Goal: Transaction & Acquisition: Book appointment/travel/reservation

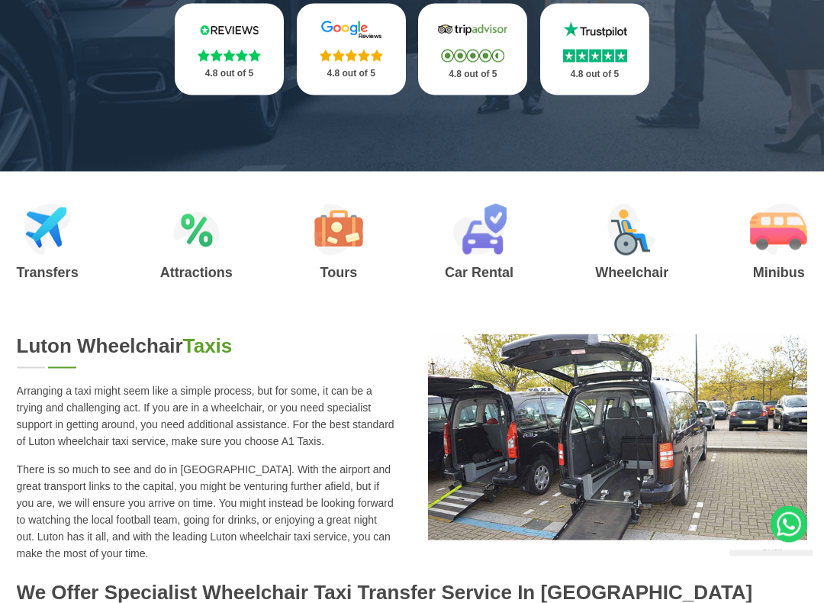
scroll to position [466, 0]
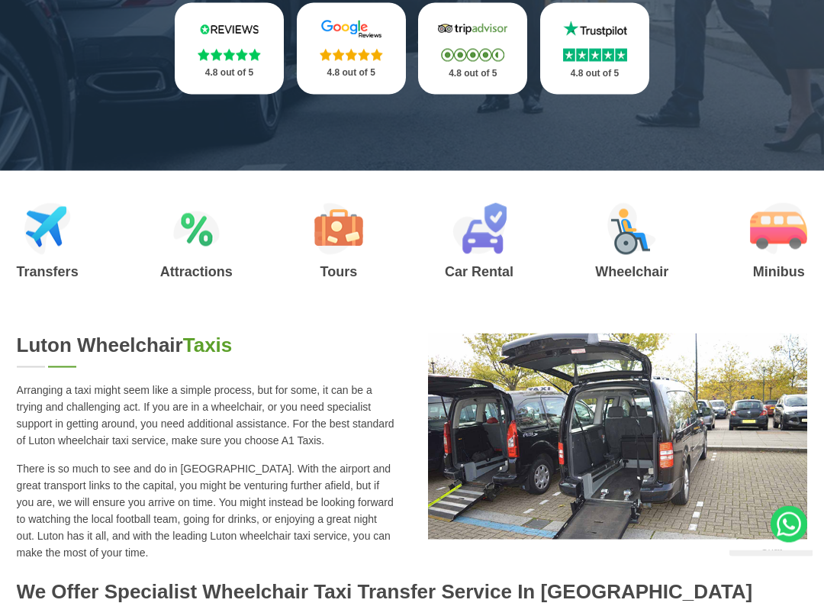
click at [630, 238] on img at bounding box center [632, 229] width 49 height 52
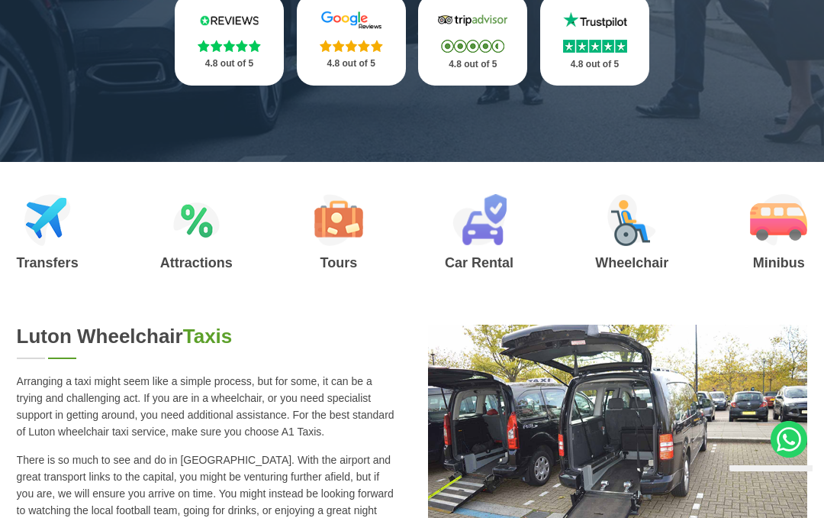
scroll to position [467, 0]
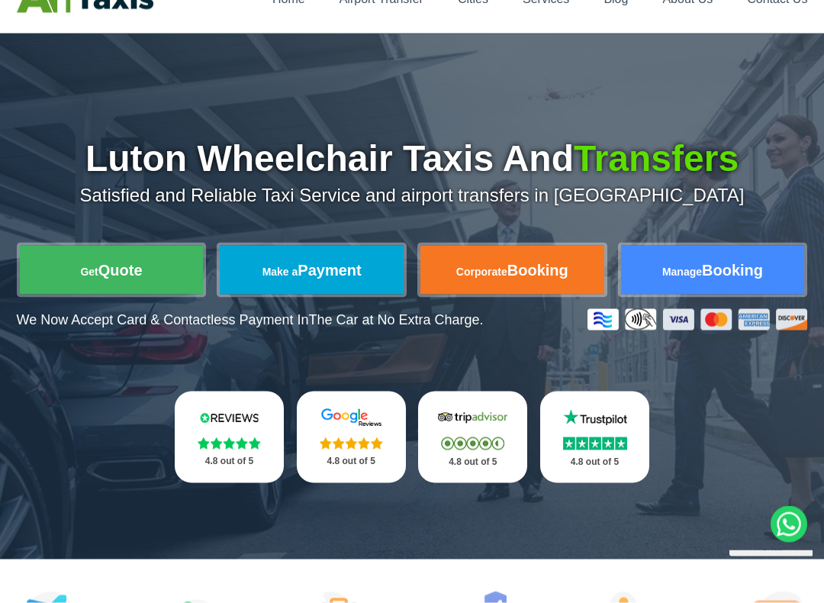
scroll to position [79, 0]
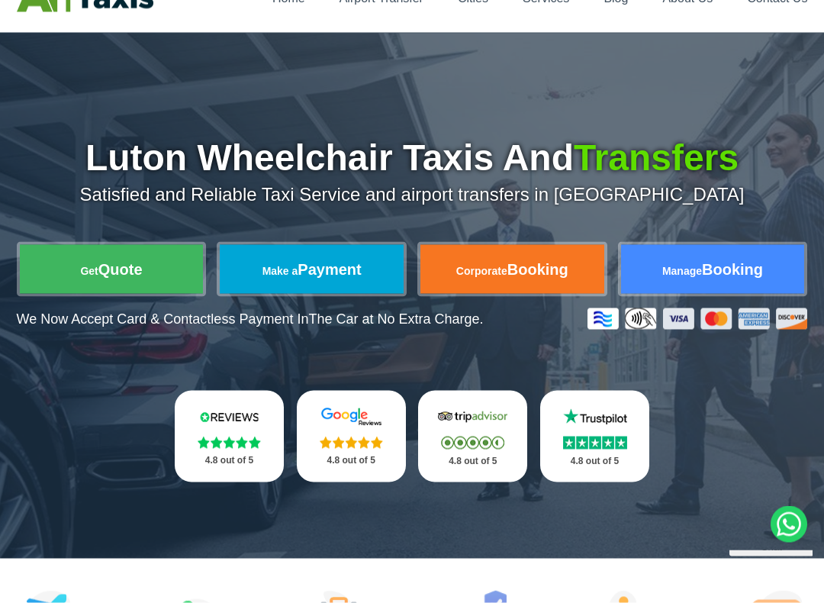
click at [130, 283] on link "Get Quote" at bounding box center [112, 269] width 184 height 49
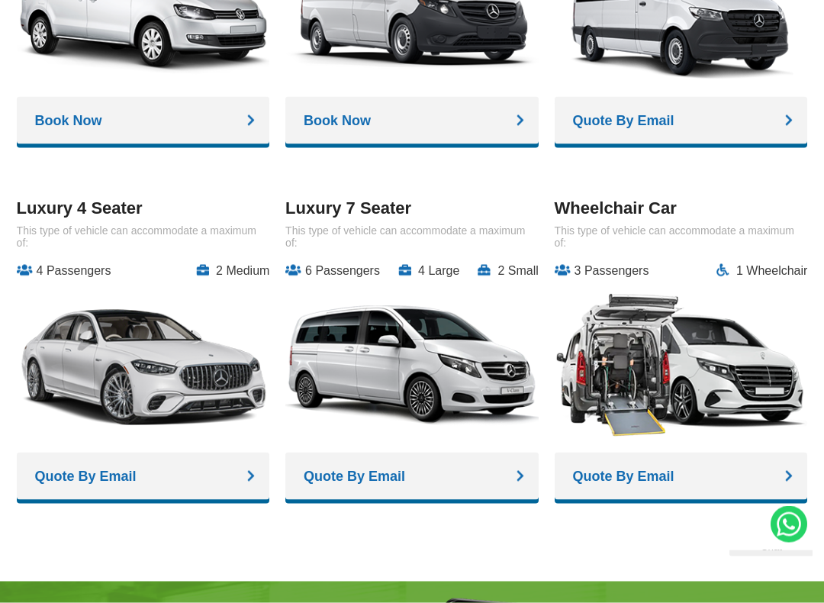
scroll to position [1839, 0]
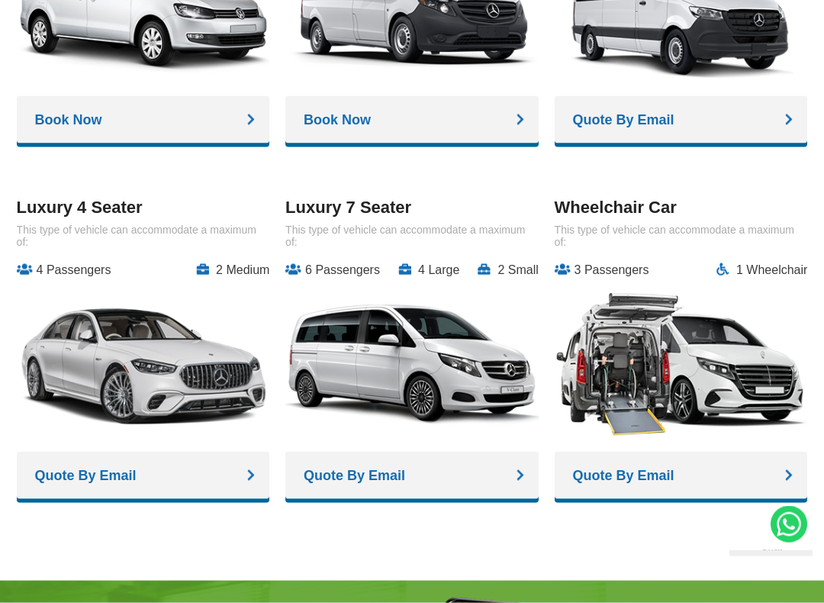
click at [710, 385] on img at bounding box center [681, 365] width 253 height 152
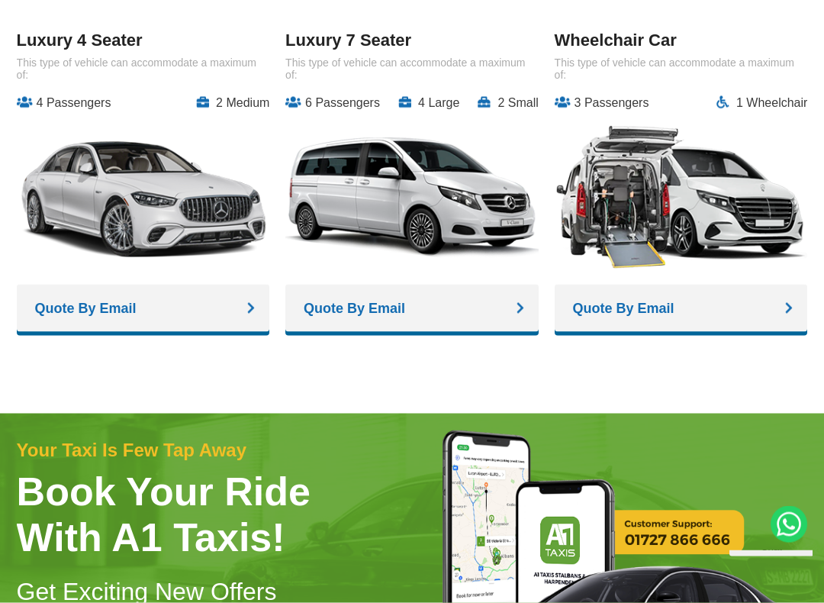
scroll to position [2004, 0]
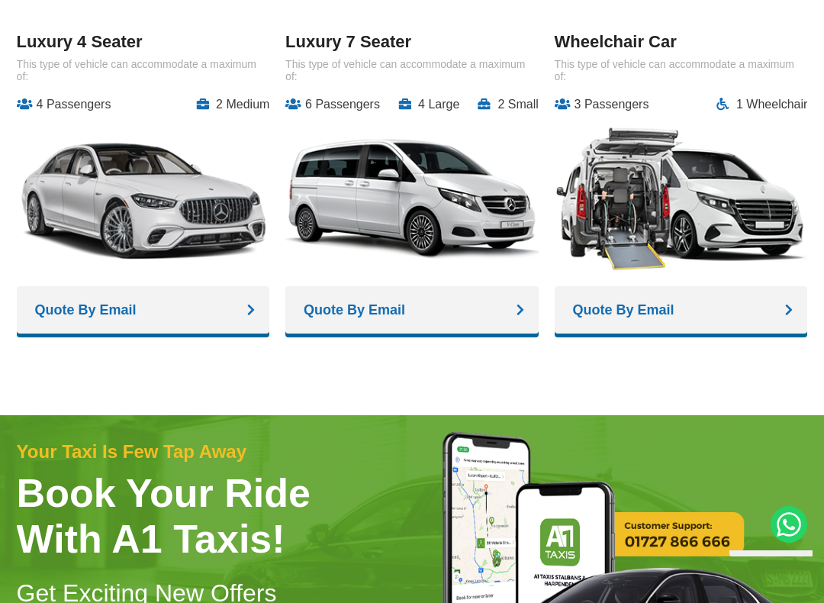
click at [665, 67] on p "This type of vehicle can accommodate a maximum of:" at bounding box center [681, 70] width 253 height 24
click at [770, 319] on link "Quote By Email" at bounding box center [681, 309] width 253 height 47
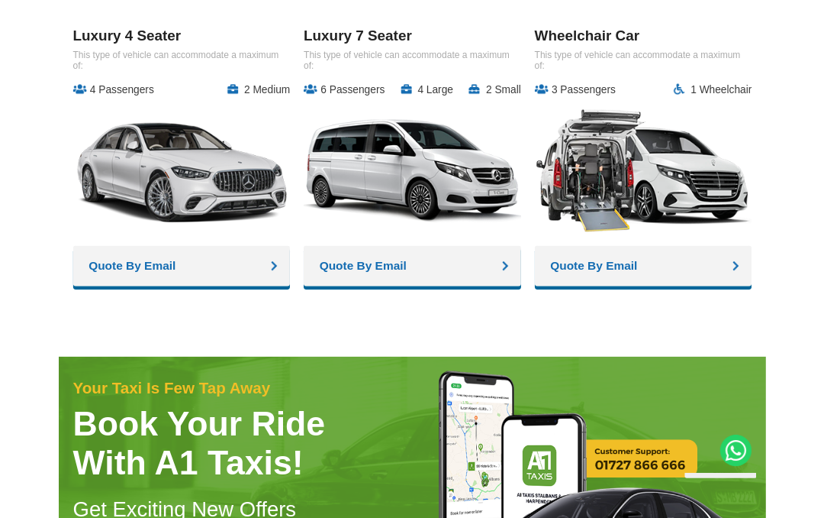
scroll to position [2047, 0]
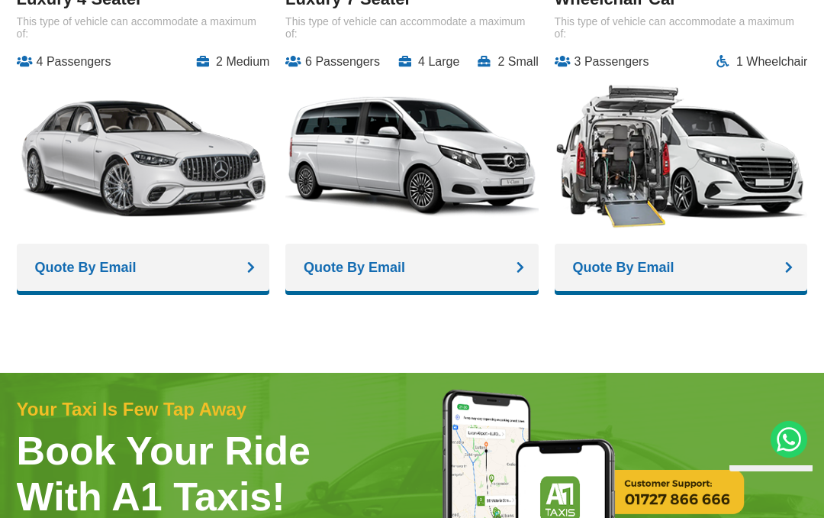
click at [703, 272] on link "Quote By Email" at bounding box center [681, 266] width 253 height 47
